Goal: Task Accomplishment & Management: Manage account settings

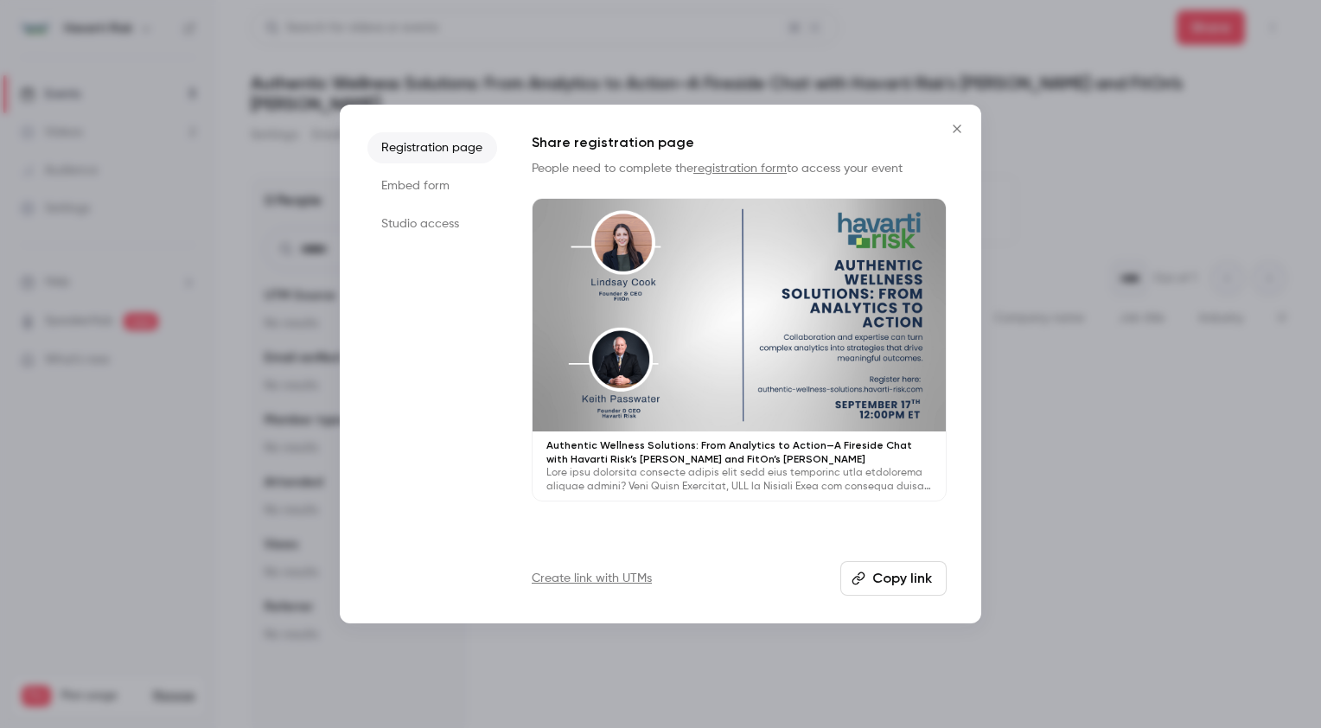
click at [958, 129] on icon "Close" at bounding box center [957, 129] width 21 height 14
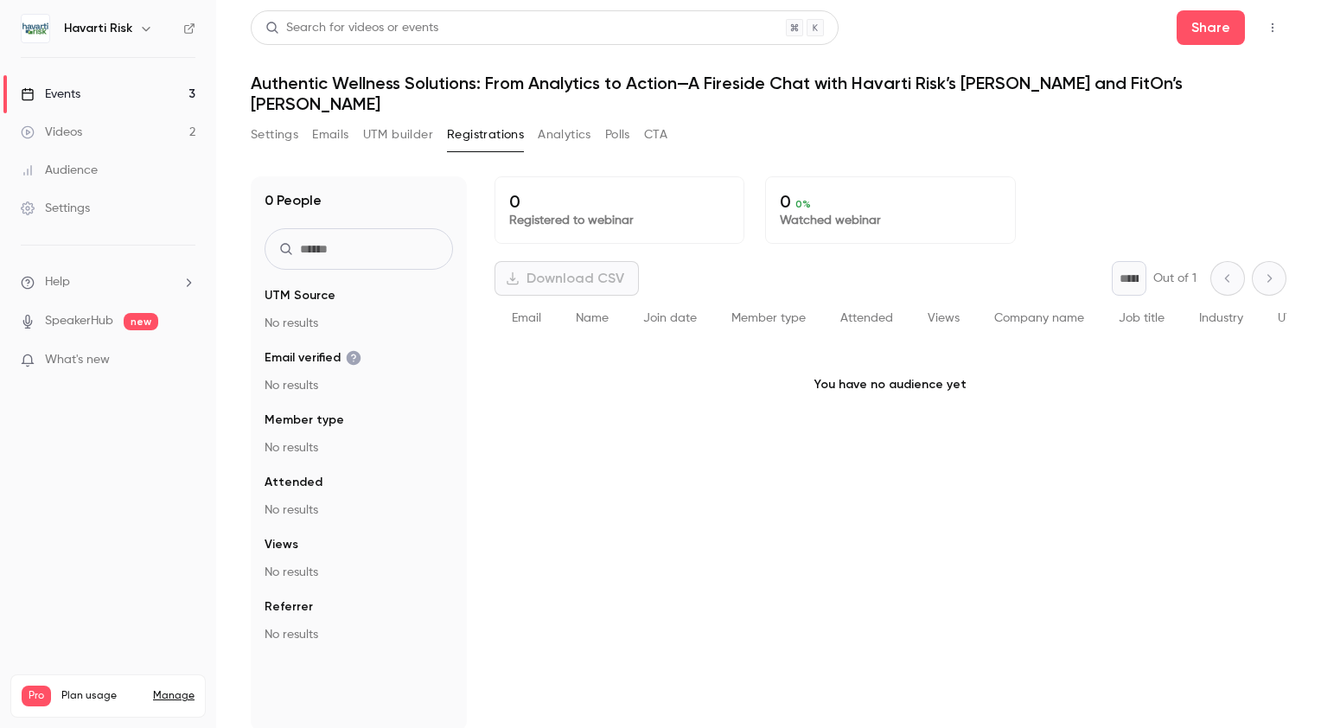
click at [59, 88] on div "Events" at bounding box center [51, 94] width 60 height 17
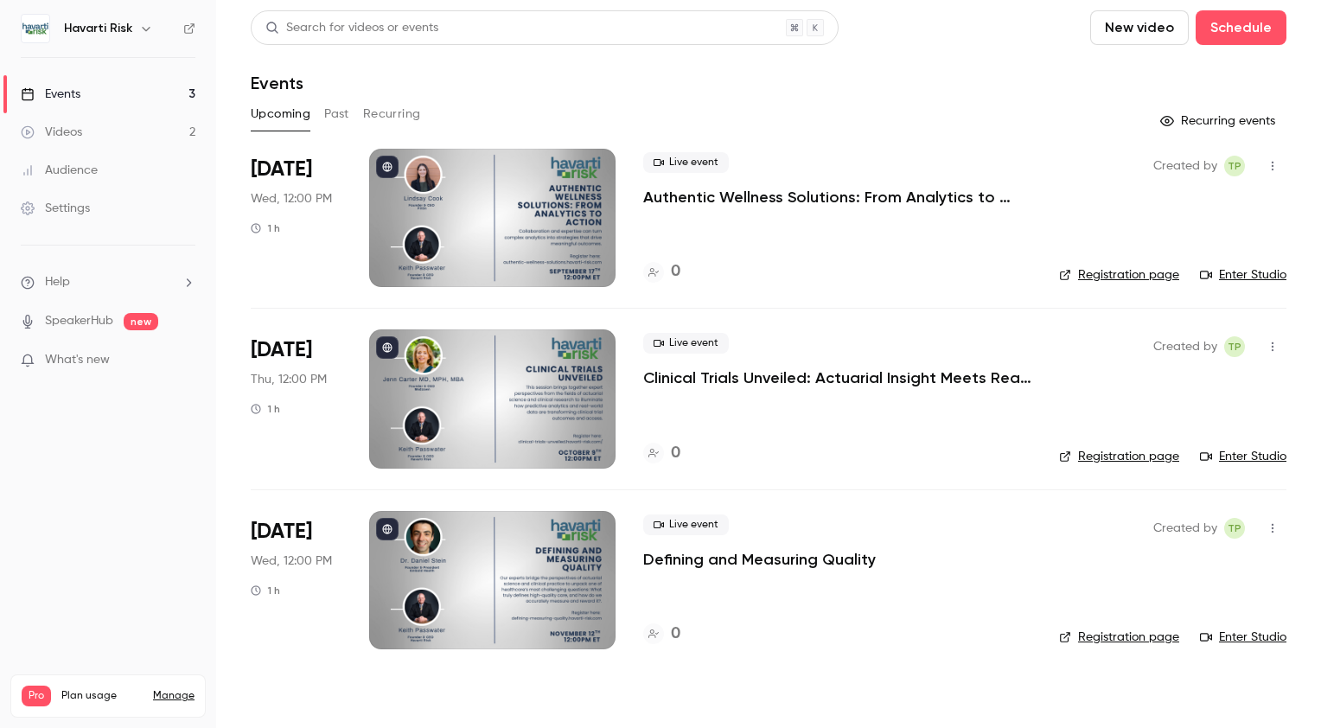
click at [1241, 270] on link "Enter Studio" at bounding box center [1243, 274] width 86 height 17
click at [1146, 272] on link "Registration page" at bounding box center [1119, 274] width 120 height 17
click at [1263, 271] on link "Enter Studio" at bounding box center [1243, 274] width 86 height 17
click at [763, 189] on p "Authentic Wellness Solutions: From Analytics to Action—A Fireside Chat with Hav…" at bounding box center [837, 197] width 388 height 21
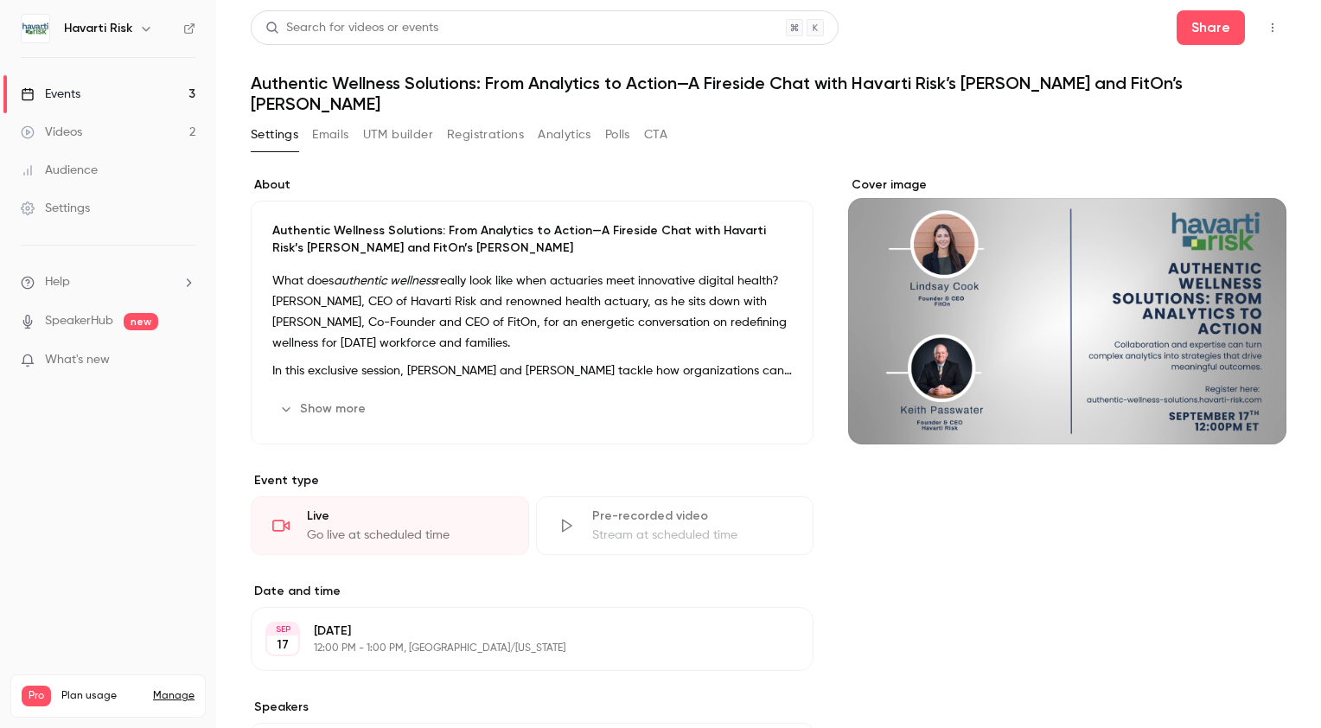
click at [484, 134] on button "Registrations" at bounding box center [485, 135] width 77 height 28
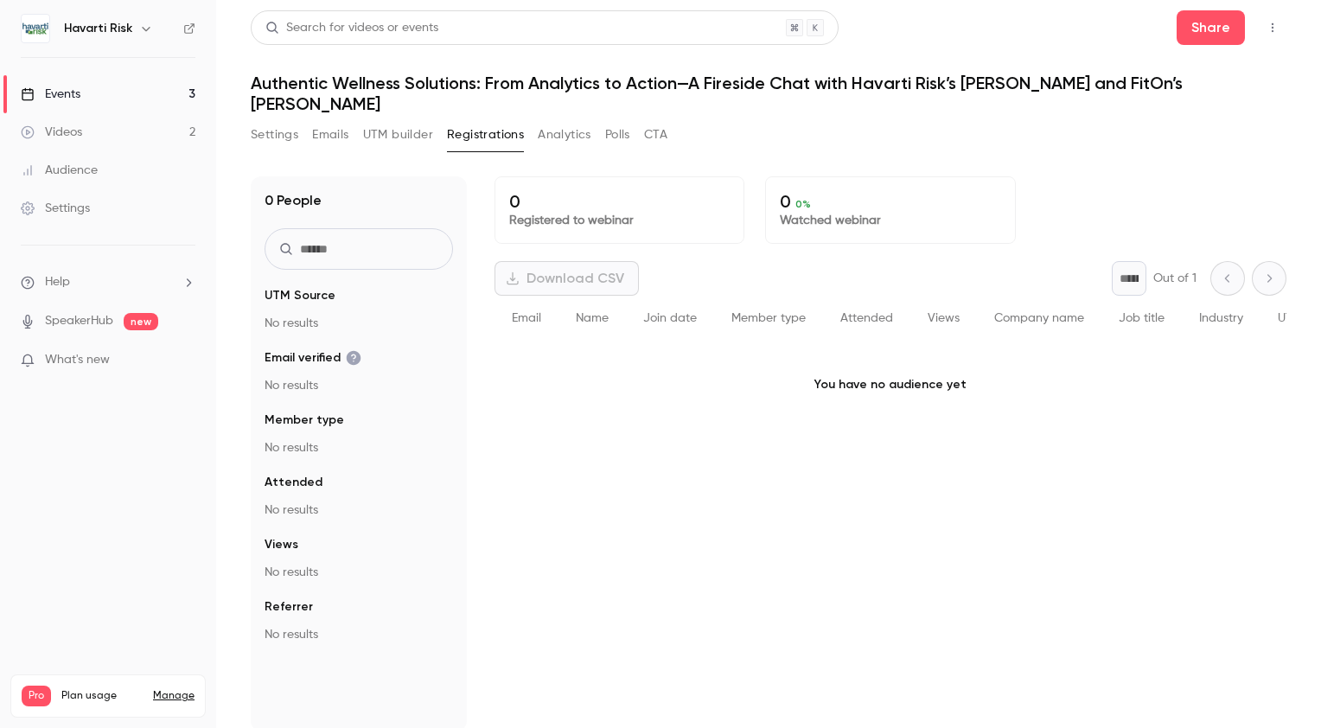
click at [280, 129] on button "Settings" at bounding box center [275, 135] width 48 height 28
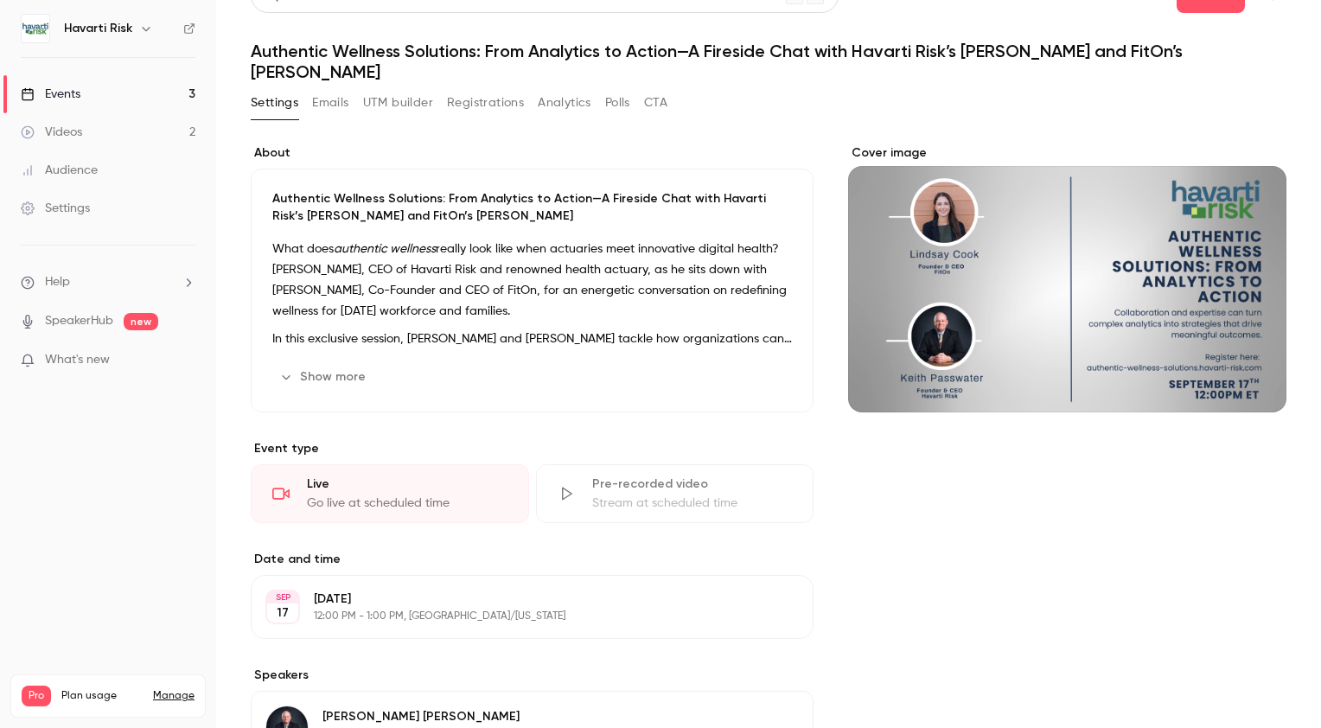
scroll to position [31, 0]
click at [1016, 202] on div "Cover image" at bounding box center [1067, 279] width 438 height 268
click at [0, 0] on input "Cover image" at bounding box center [0, 0] width 0 height 0
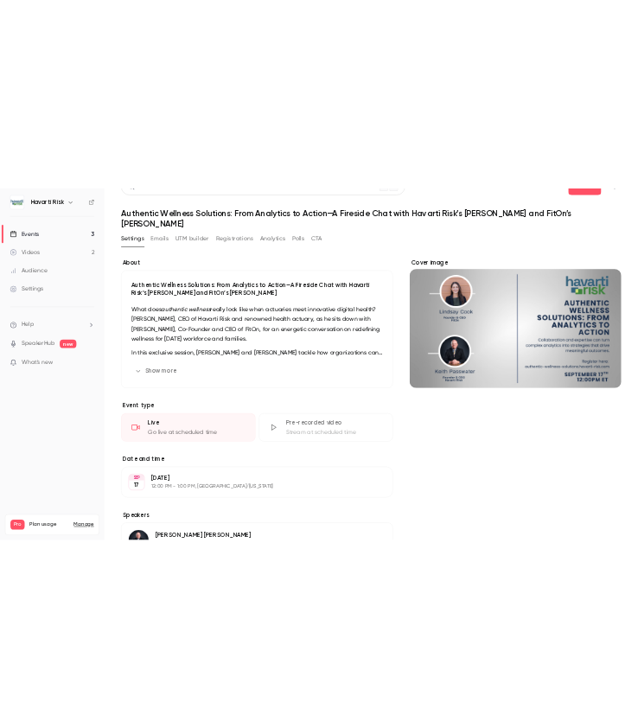
scroll to position [0, 0]
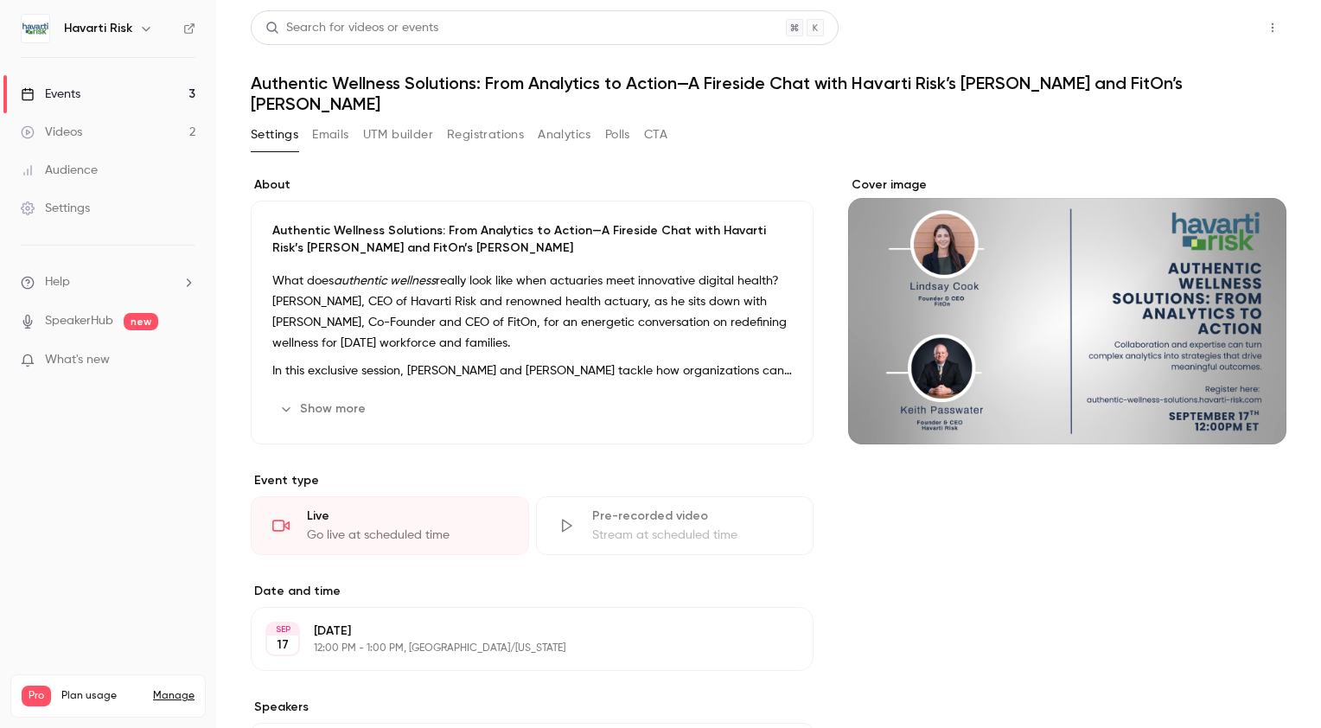
click at [1196, 30] on button "Share" at bounding box center [1211, 27] width 68 height 35
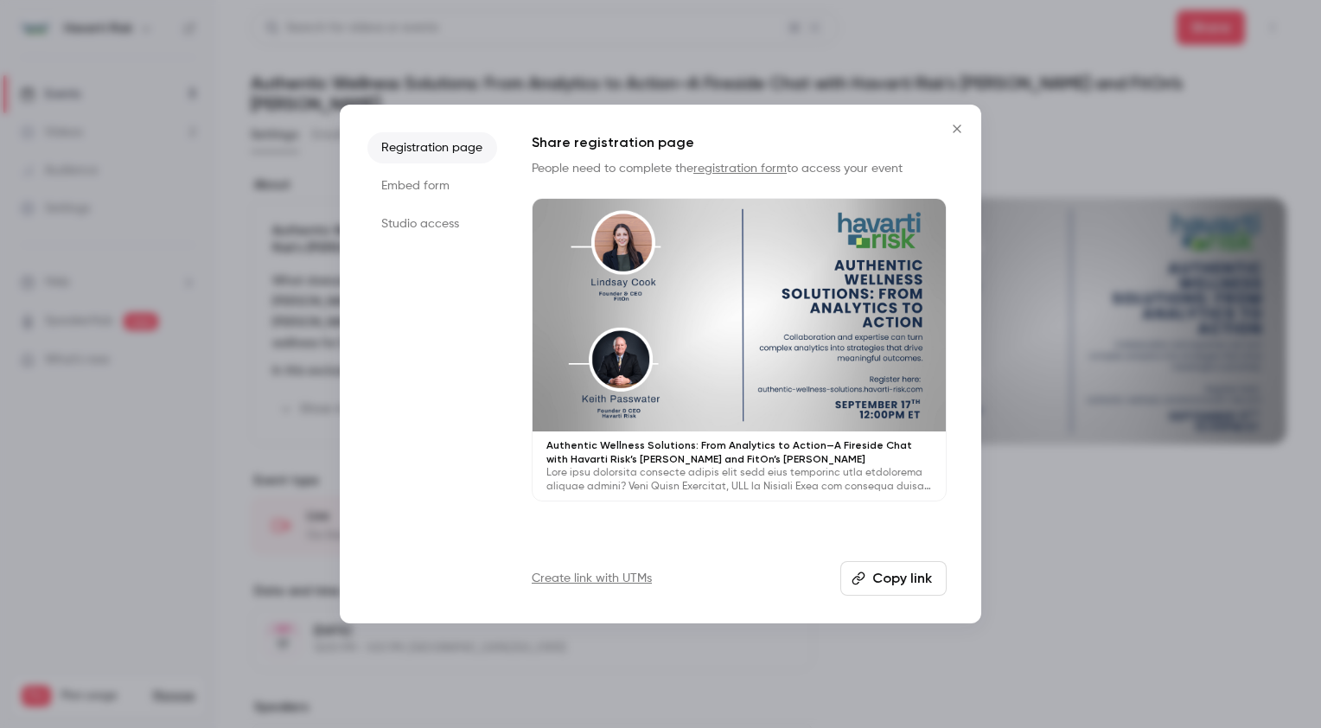
click at [402, 223] on li "Studio access" at bounding box center [432, 223] width 130 height 31
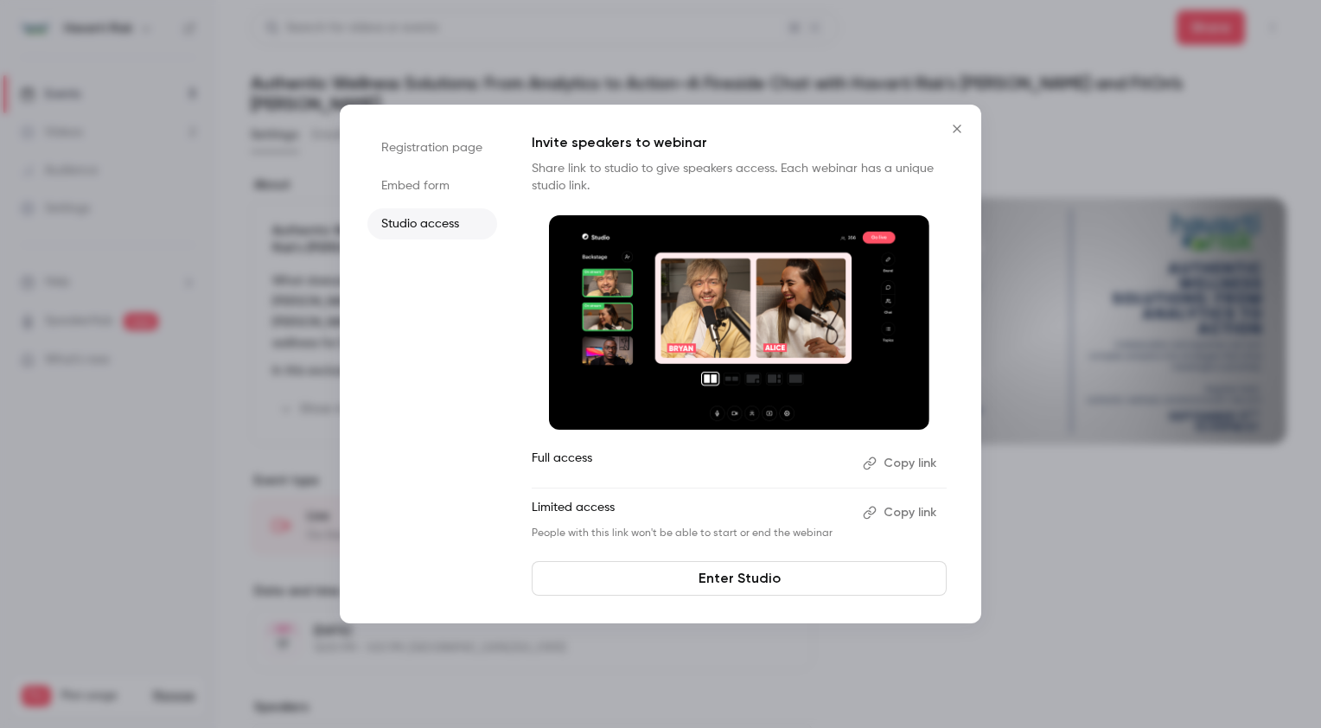
click at [903, 458] on button "Copy link" at bounding box center [901, 464] width 91 height 28
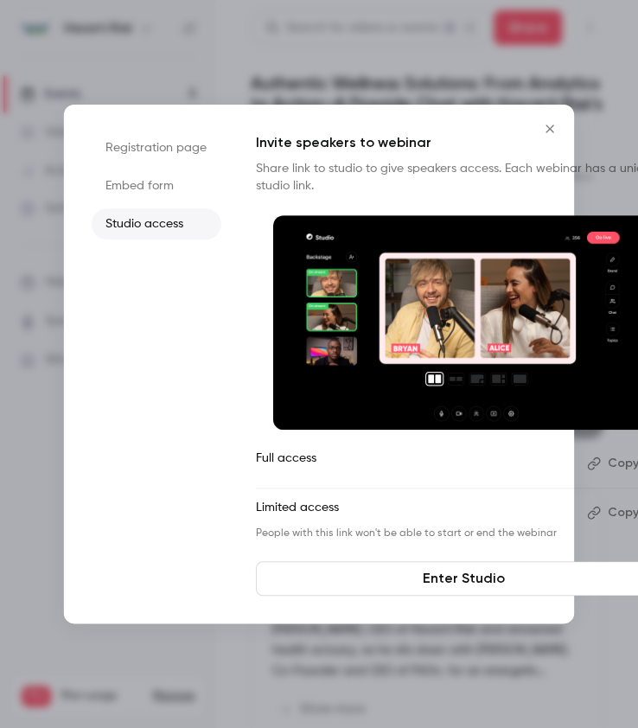
click at [546, 131] on icon "Close" at bounding box center [549, 129] width 21 height 14
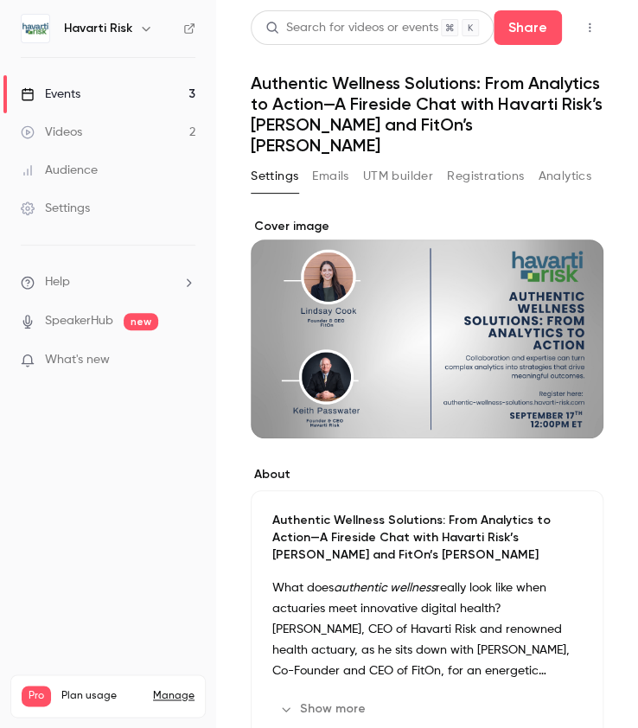
click at [353, 118] on h1 "Authentic Wellness Solutions: From Analytics to Action—A Fireside Chat with Hav…" at bounding box center [427, 114] width 353 height 83
click at [519, 33] on button "Share" at bounding box center [528, 27] width 68 height 35
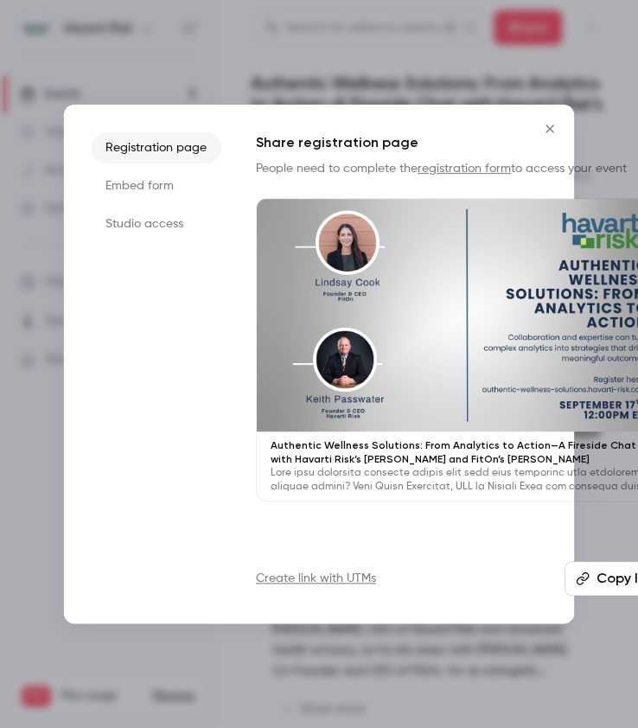
click at [156, 222] on li "Studio access" at bounding box center [157, 223] width 130 height 31
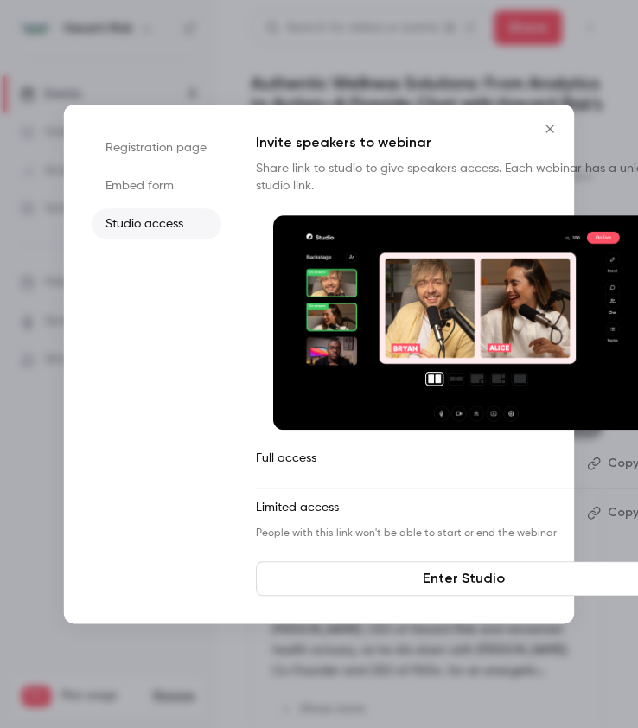
click at [619, 462] on button "Copy link" at bounding box center [625, 464] width 91 height 28
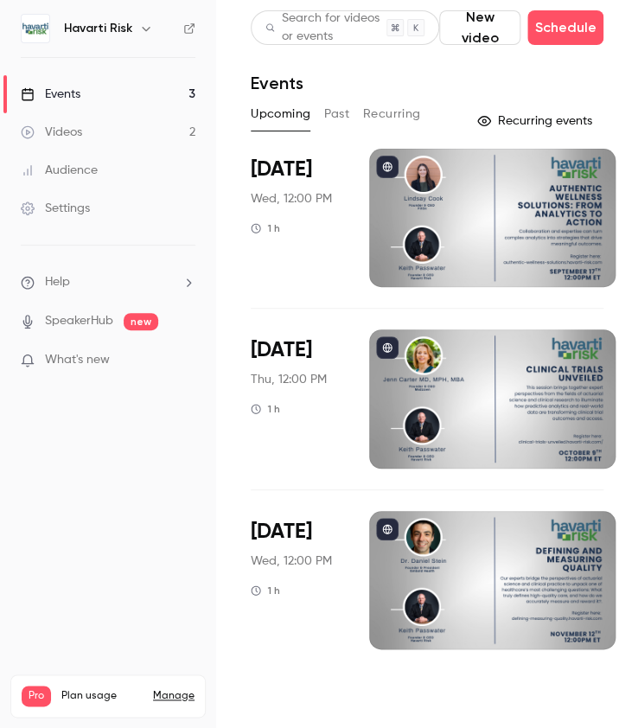
click at [391, 214] on div at bounding box center [492, 218] width 246 height 138
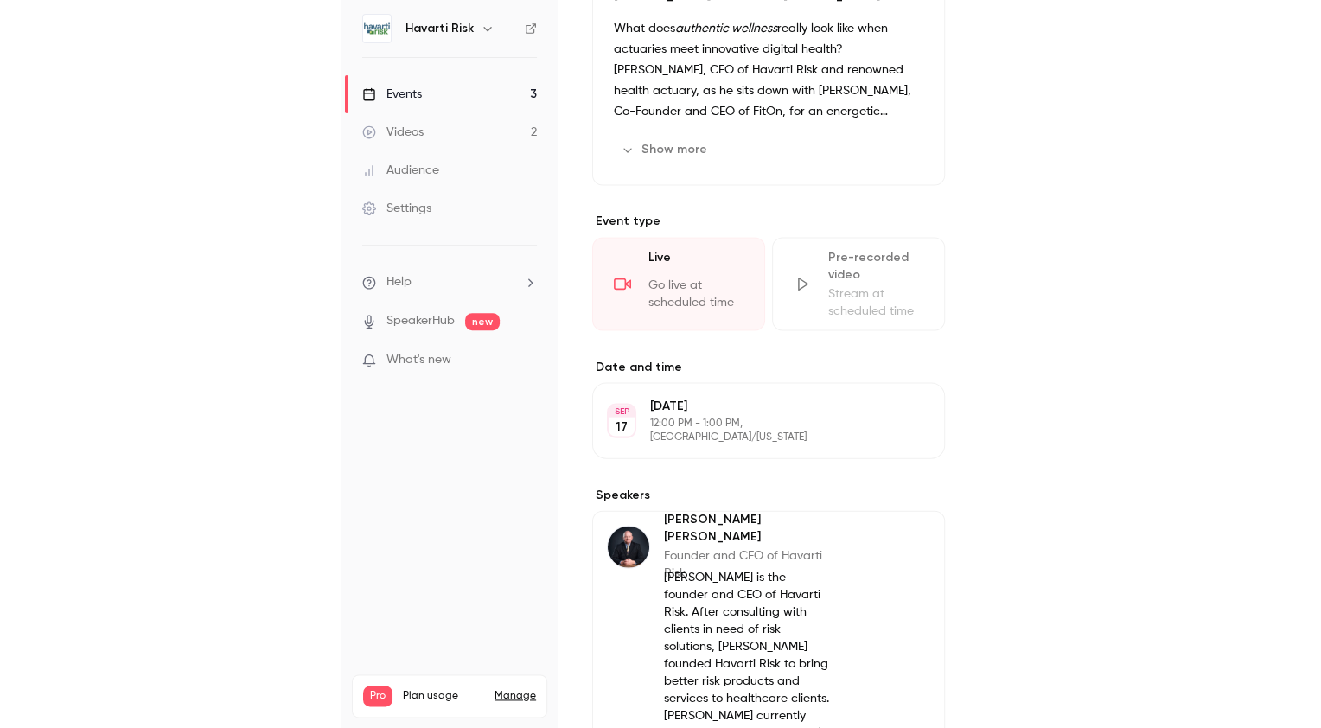
scroll to position [559, 0]
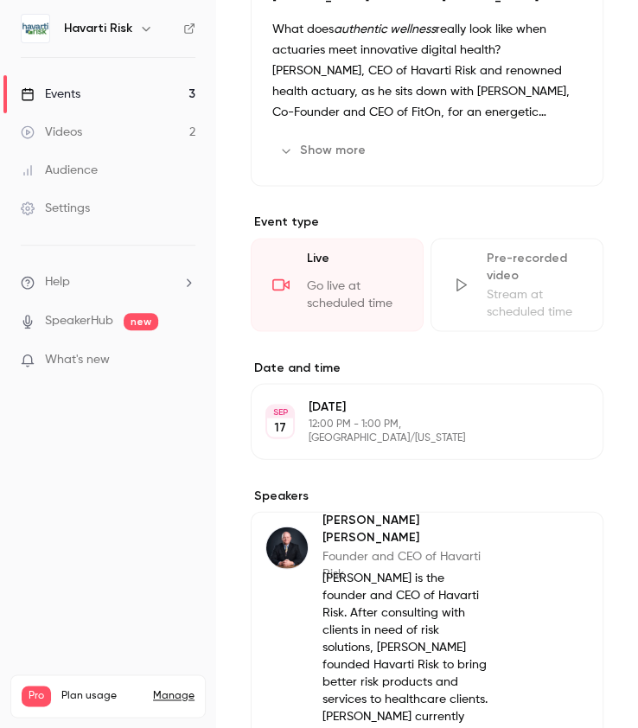
click at [549, 407] on button "Edit" at bounding box center [561, 421] width 56 height 28
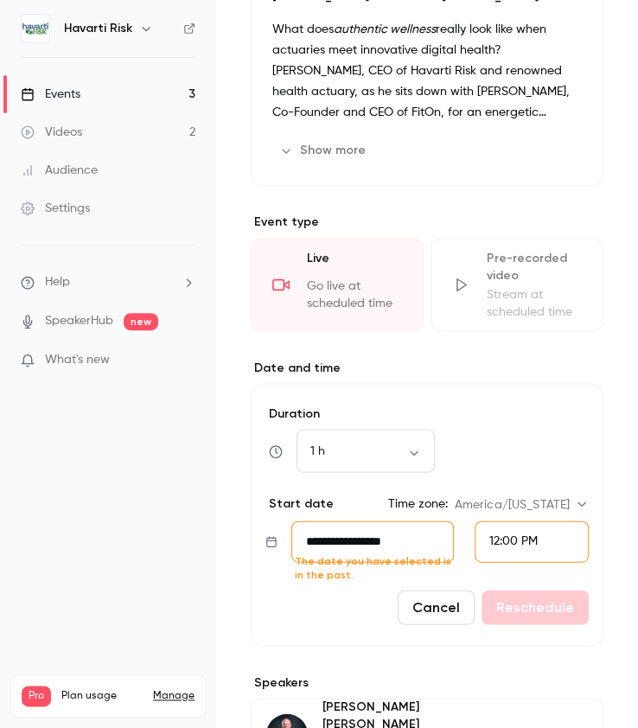
click at [380, 521] on input "**********" at bounding box center [372, 540] width 163 height 41
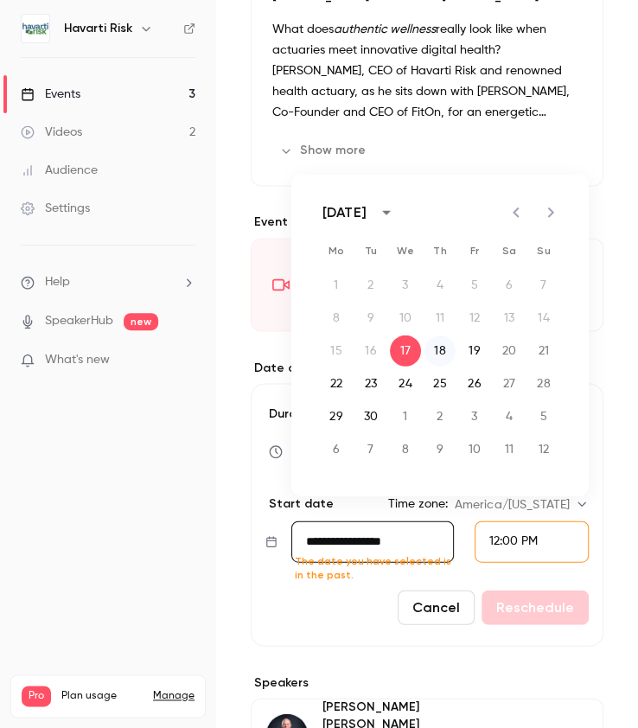
click at [439, 345] on button "18" at bounding box center [440, 350] width 31 height 31
type input "**********"
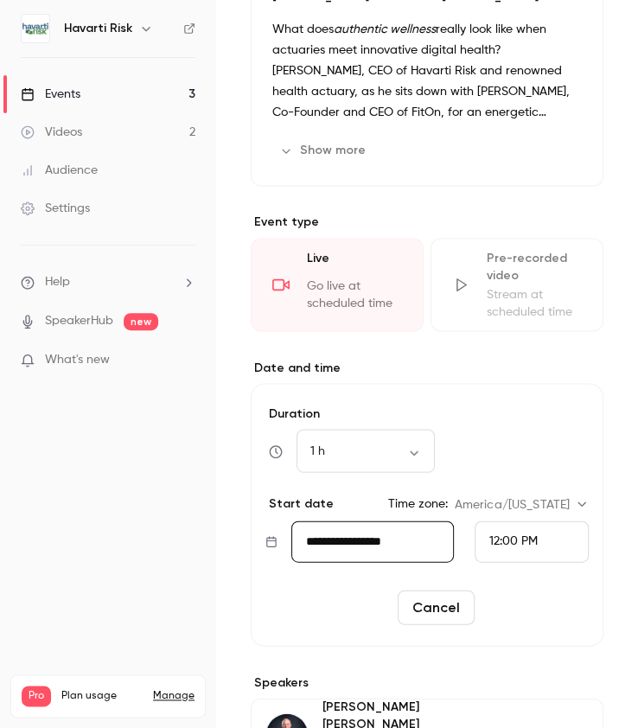
click at [523, 597] on button "Reschedule" at bounding box center [535, 607] width 107 height 35
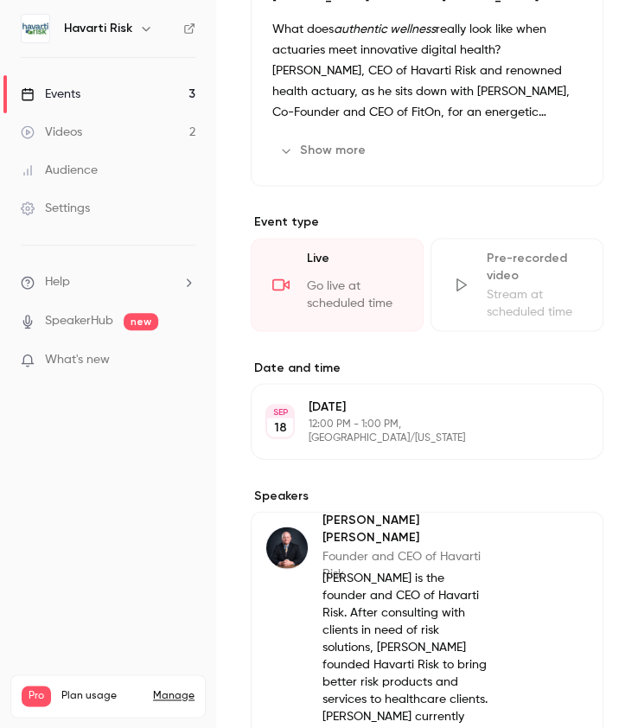
click at [537, 414] on icon "button" at bounding box center [544, 421] width 14 height 14
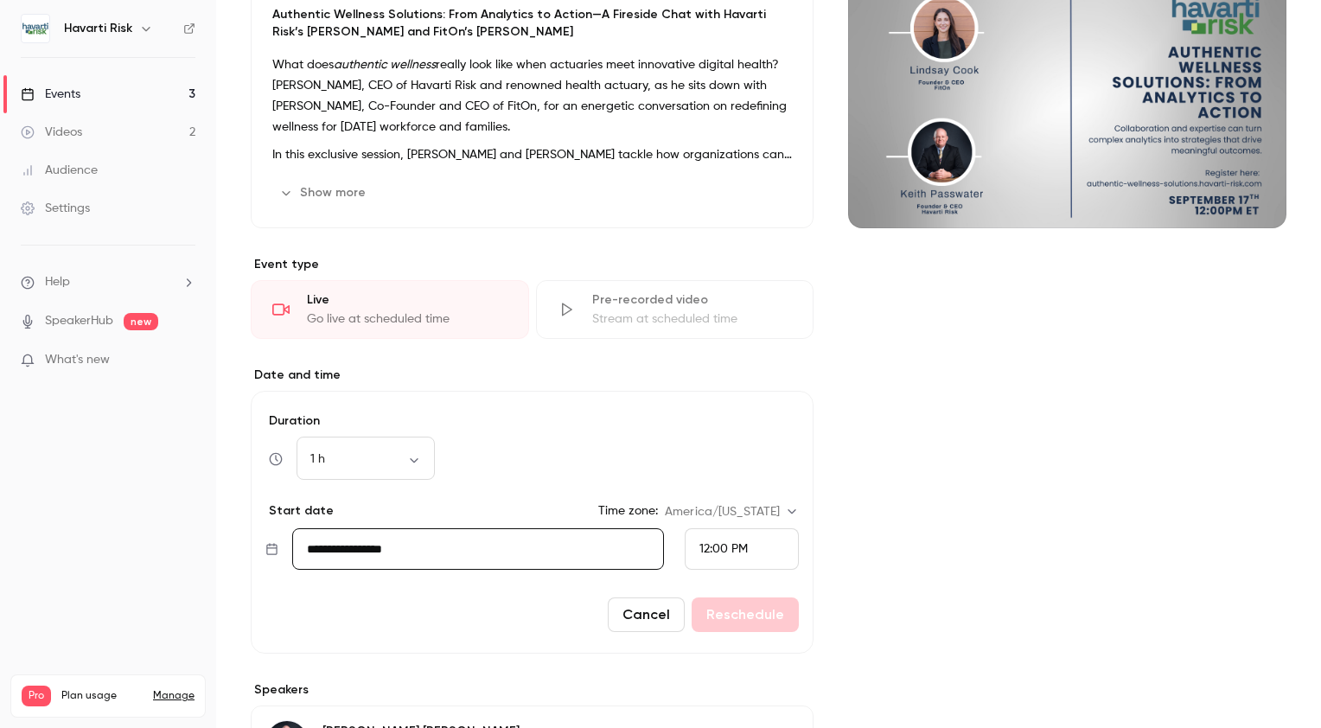
scroll to position [214, 0]
click at [637, 548] on div "12:00 PM" at bounding box center [742, 550] width 114 height 41
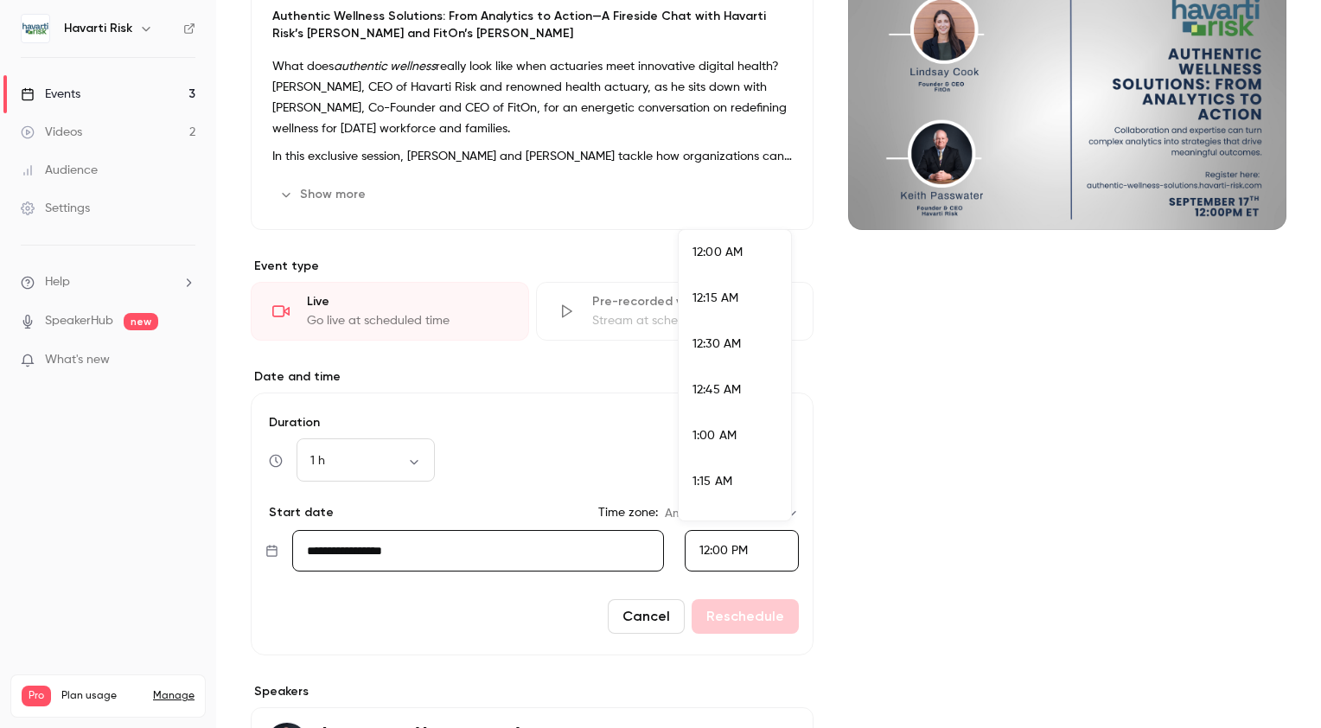
scroll to position [2077, 0]
click at [637, 462] on span "12:30 PM" at bounding box center [717, 467] width 48 height 12
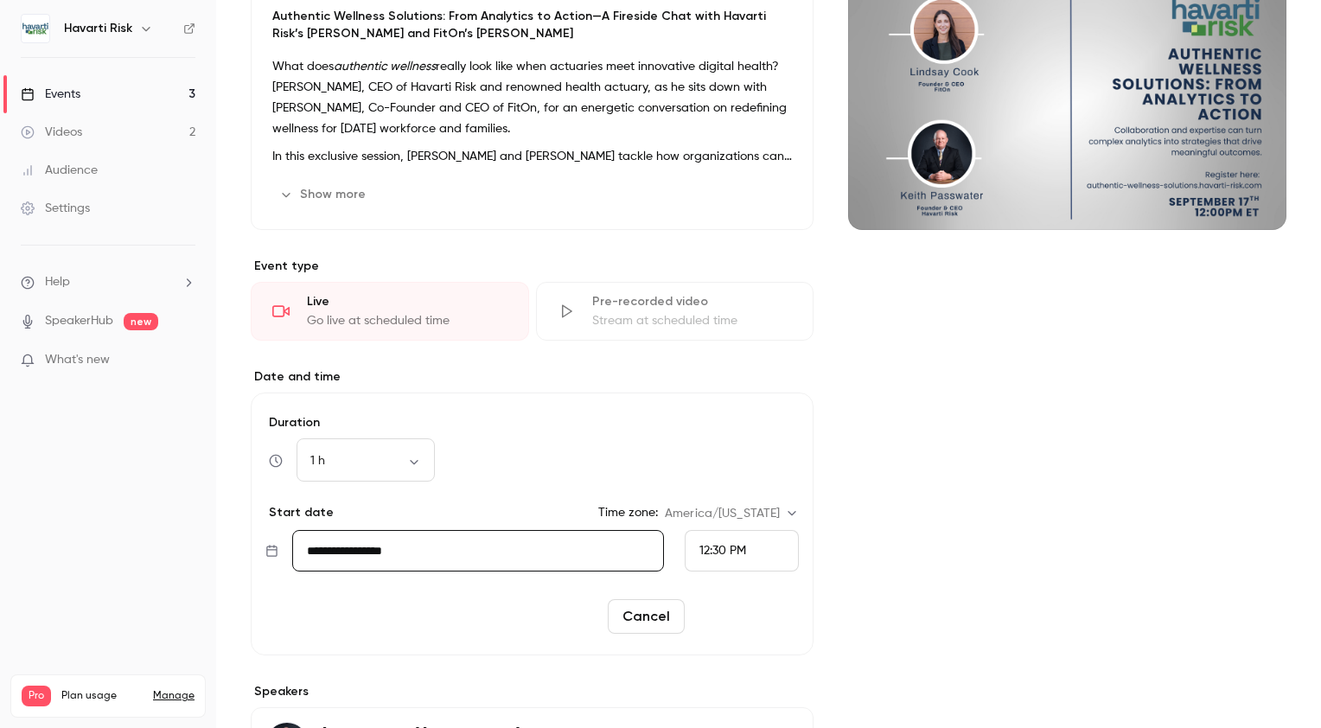
click at [637, 610] on button "Reschedule" at bounding box center [745, 616] width 107 height 35
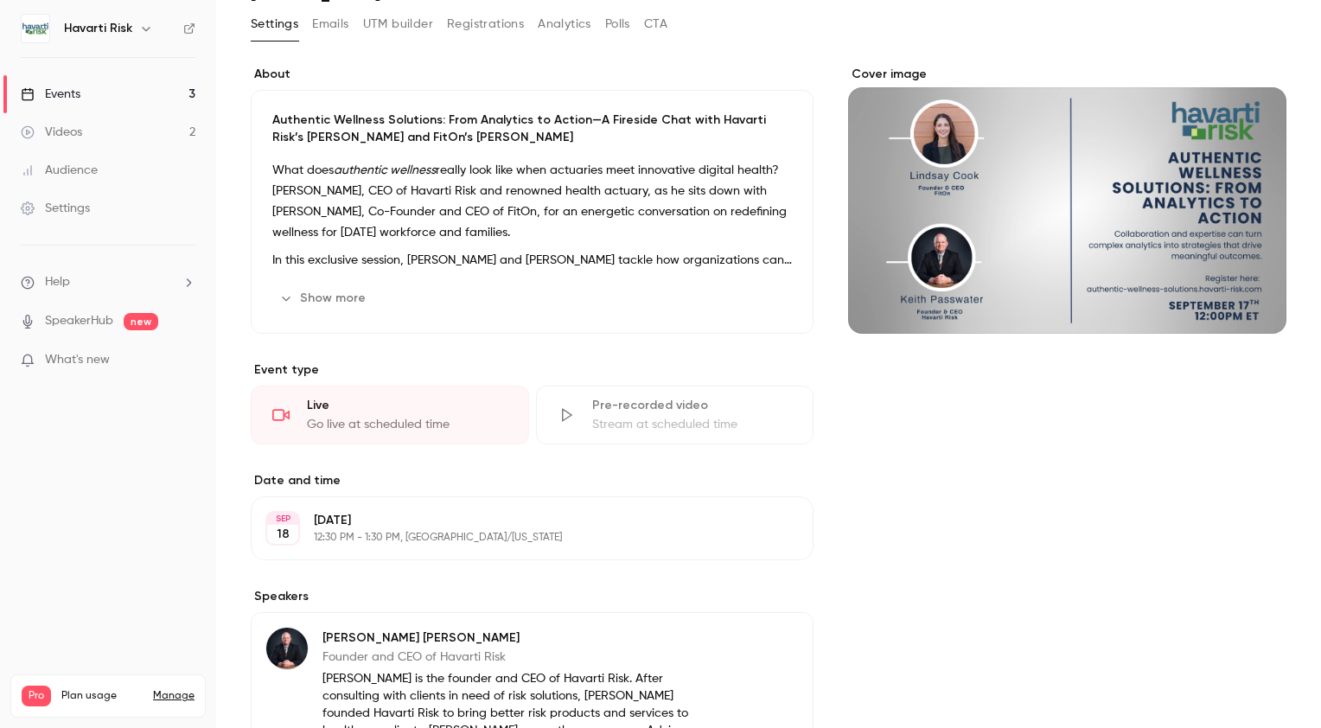
scroll to position [0, 0]
